Goal: Task Accomplishment & Management: Manage account settings

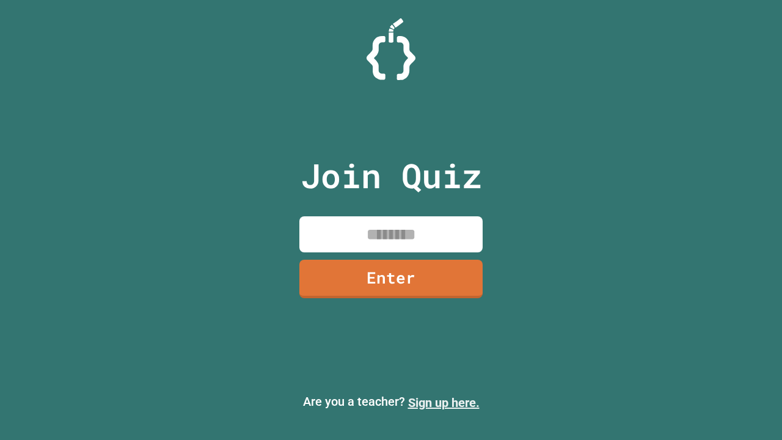
click at [444, 403] on link "Sign up here." at bounding box center [444, 402] width 72 height 15
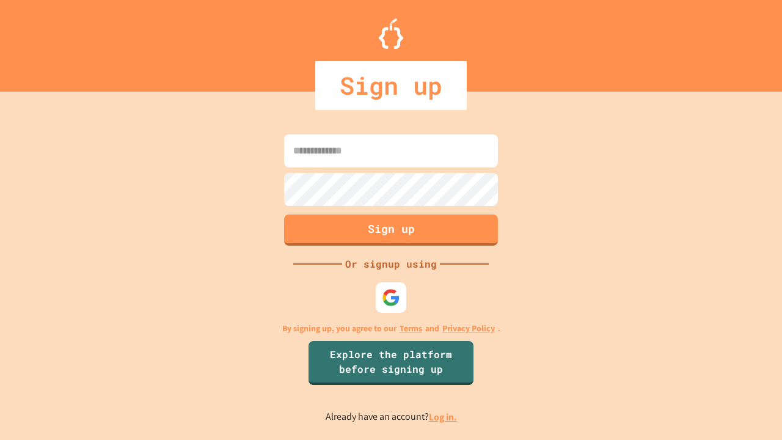
click at [444, 417] on link "Log in." at bounding box center [443, 417] width 28 height 13
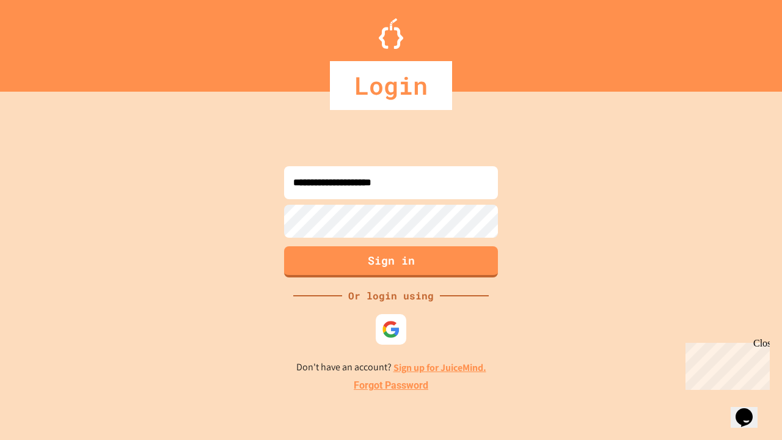
type input "**********"
